Goal: Task Accomplishment & Management: Manage account settings

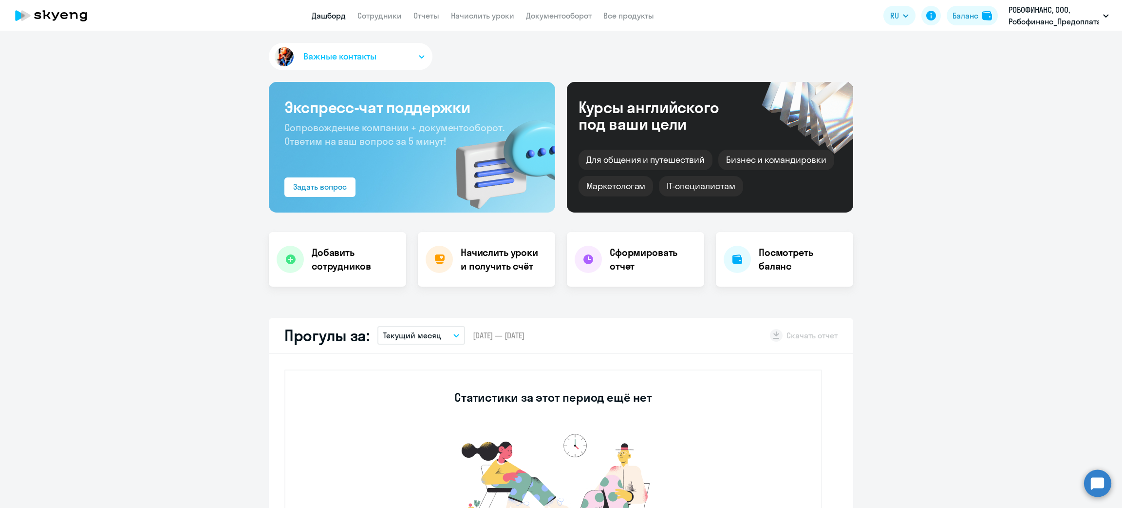
select select "30"
click at [475, 19] on link "Начислить уроки" at bounding box center [482, 16] width 63 height 10
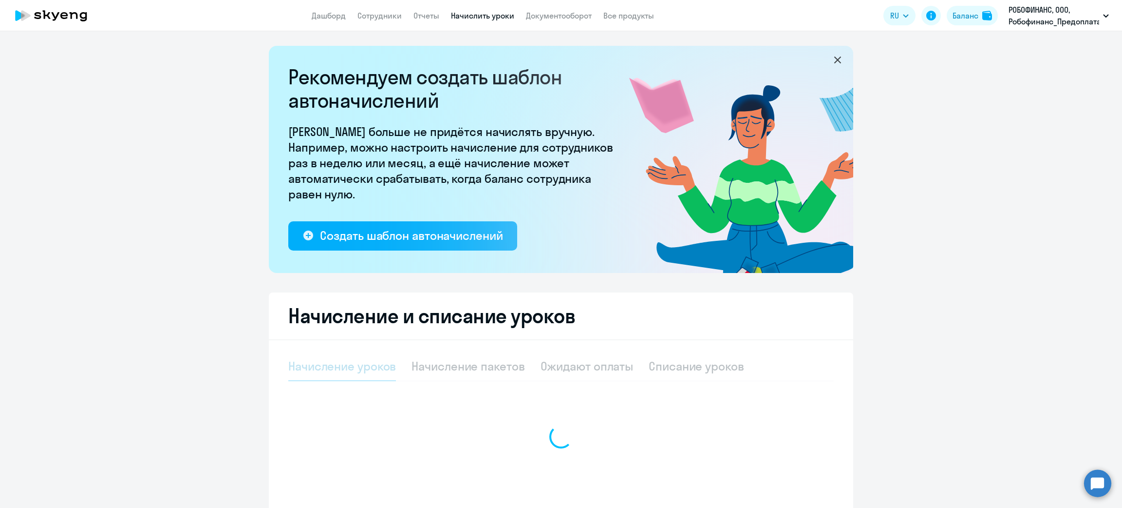
select select "10"
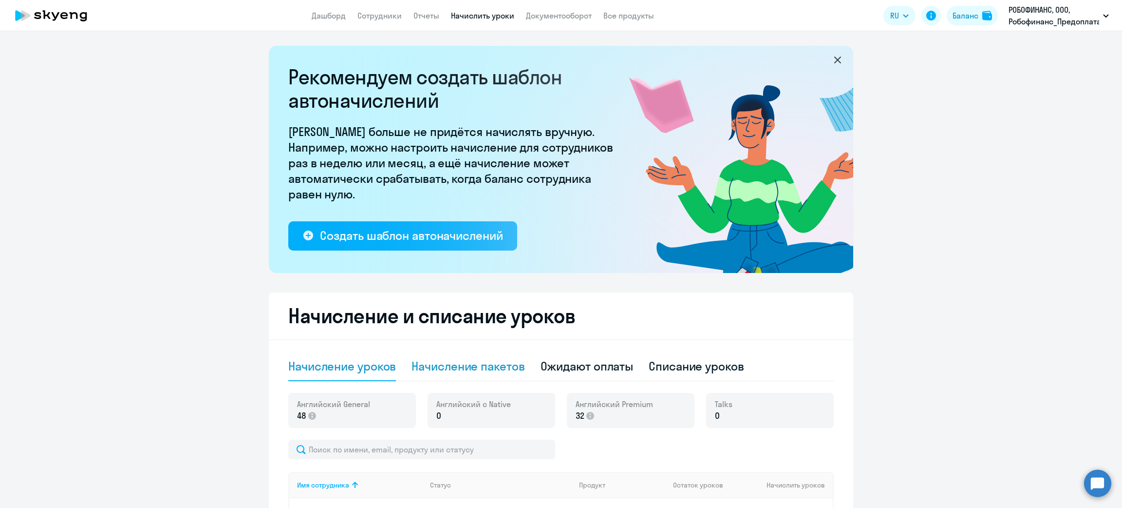
click at [466, 370] on div "Начисление пакетов" at bounding box center [468, 366] width 113 height 16
select select "10"
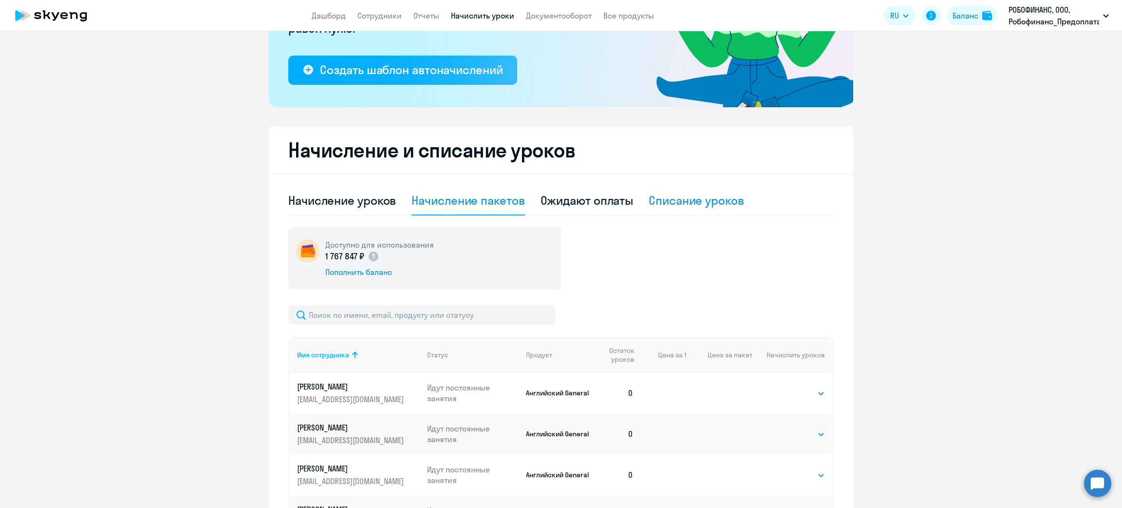
scroll to position [146, 0]
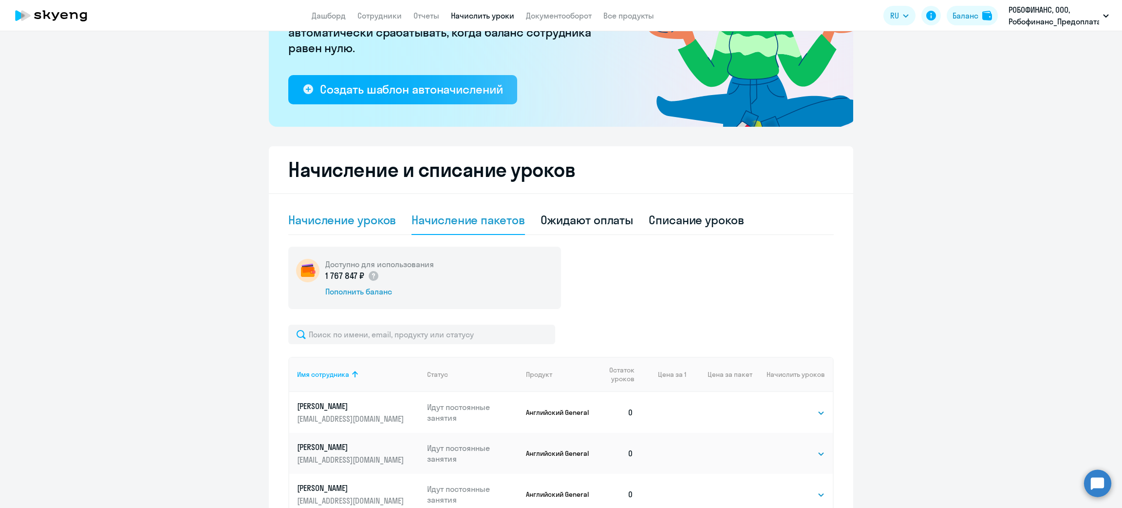
click at [309, 230] on div "Начисление уроков" at bounding box center [342, 220] width 108 height 29
select select "10"
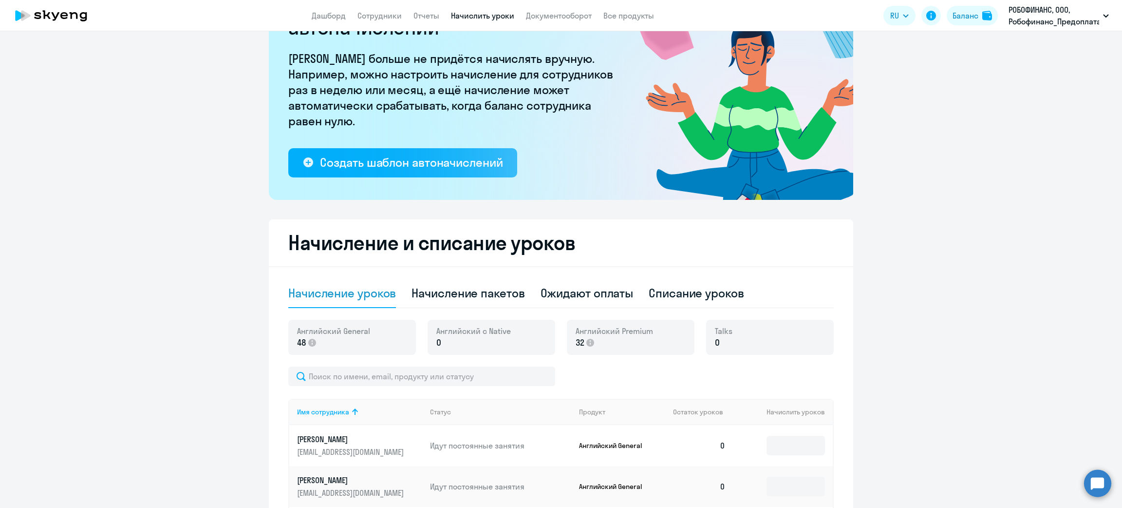
scroll to position [0, 0]
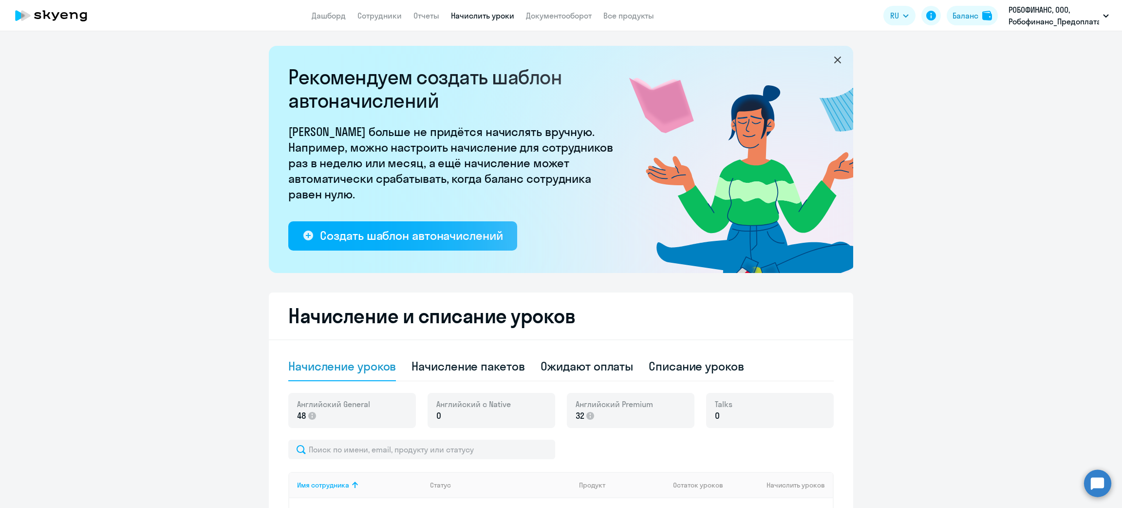
drag, startPoint x: 187, startPoint y: 87, endPoint x: 239, endPoint y: 67, distance: 56.3
click at [187, 87] on ng-component "Рекомендуем создать шаблон автоначислений Уроки больше не придётся начислять вр…" at bounding box center [561, 502] width 1122 height 913
